Goal: Navigation & Orientation: Locate item on page

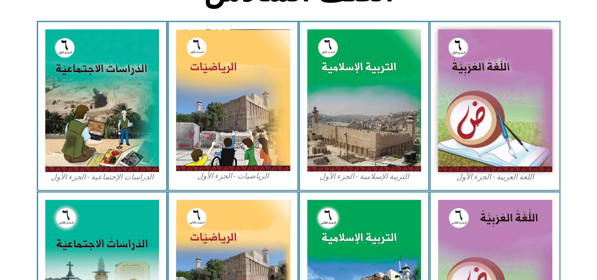
scroll to position [274, 0]
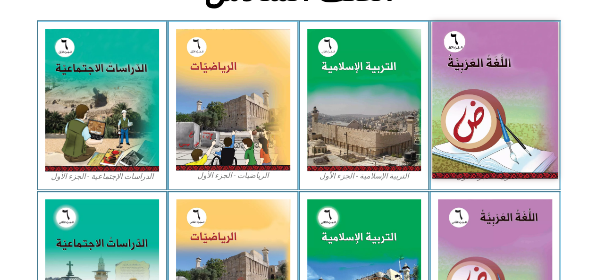
click at [485, 91] on img at bounding box center [494, 100] width 125 height 157
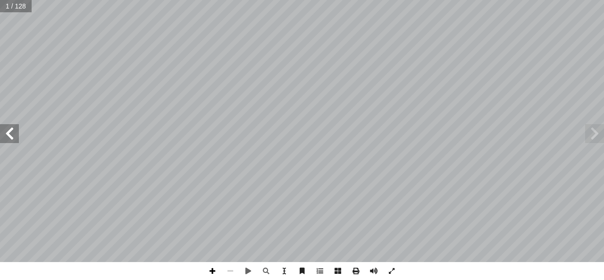
click at [212, 269] on span at bounding box center [212, 271] width 18 height 18
click at [231, 270] on span at bounding box center [230, 271] width 18 height 18
click at [595, 129] on span at bounding box center [594, 133] width 19 height 19
click at [12, 137] on span at bounding box center [9, 133] width 19 height 19
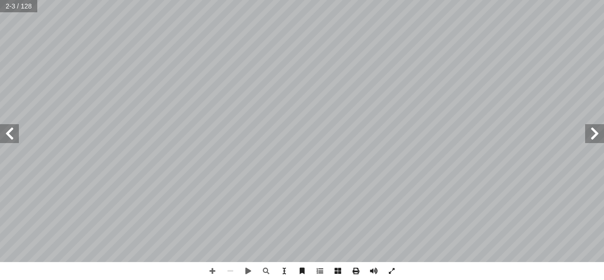
click at [13, 139] on span at bounding box center [9, 133] width 19 height 19
click at [13, 140] on span at bounding box center [9, 133] width 19 height 19
click at [12, 133] on span at bounding box center [9, 133] width 19 height 19
click at [213, 270] on span at bounding box center [212, 271] width 18 height 18
click at [229, 268] on span at bounding box center [230, 271] width 18 height 18
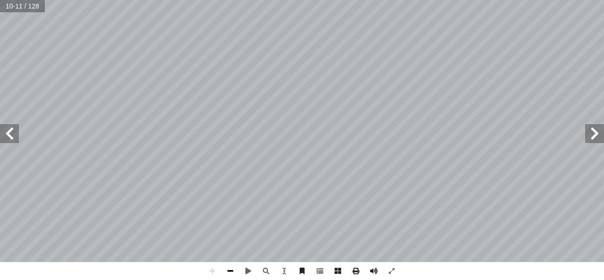
click at [229, 268] on span at bounding box center [230, 271] width 18 height 18
click at [10, 136] on span at bounding box center [9, 133] width 19 height 19
click at [215, 267] on span at bounding box center [212, 271] width 18 height 18
click at [212, 272] on span at bounding box center [212, 271] width 18 height 18
click at [212, 269] on span at bounding box center [212, 271] width 18 height 18
